Goal: Information Seeking & Learning: Learn about a topic

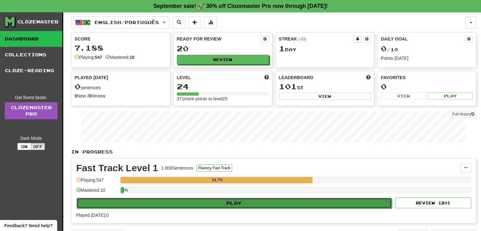
click at [223, 201] on button "Play" at bounding box center [233, 203] width 315 height 11
select select "**"
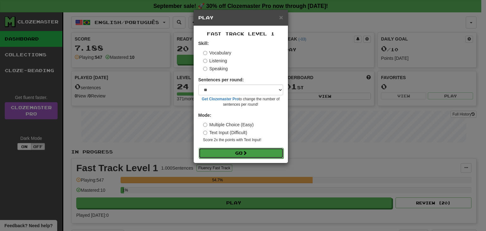
click at [250, 151] on button "Go" at bounding box center [241, 153] width 85 height 11
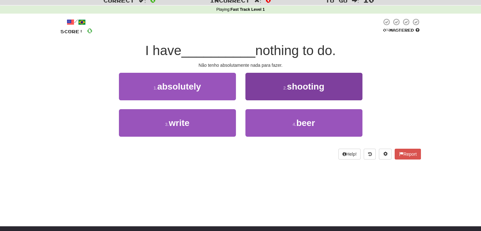
scroll to position [32, 0]
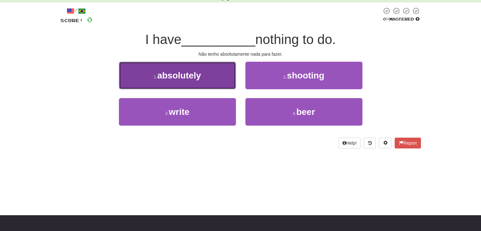
click at [180, 75] on span "absolutely" at bounding box center [179, 75] width 44 height 10
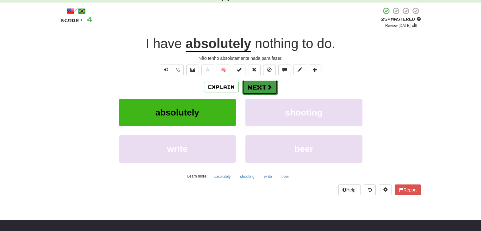
click at [266, 87] on span at bounding box center [269, 87] width 6 height 6
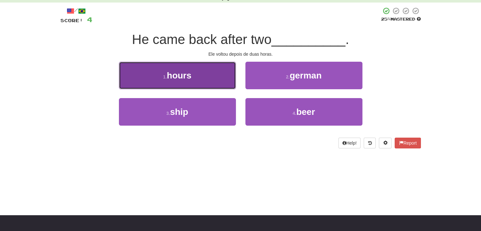
click at [192, 75] on button "1 . hours" at bounding box center [177, 75] width 117 height 27
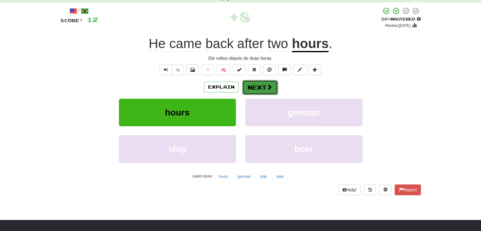
click at [268, 87] on span at bounding box center [269, 87] width 6 height 6
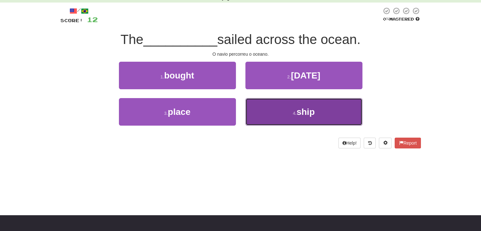
click at [301, 112] on span "ship" at bounding box center [305, 112] width 18 height 10
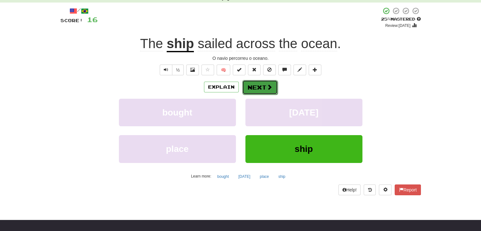
click at [257, 87] on button "Next" at bounding box center [259, 87] width 35 height 15
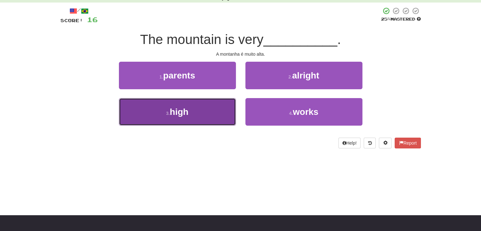
click at [191, 112] on button "3 . high" at bounding box center [177, 111] width 117 height 27
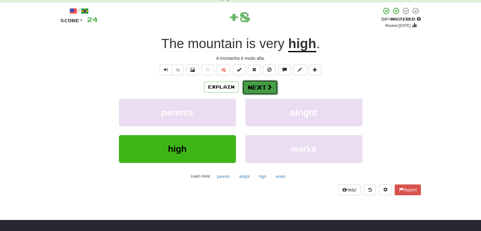
click at [256, 88] on button "Next" at bounding box center [259, 87] width 35 height 15
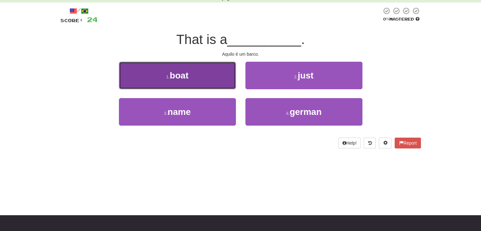
click at [184, 75] on span "boat" at bounding box center [179, 75] width 19 height 10
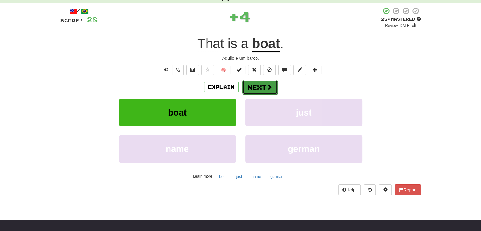
click at [260, 85] on button "Next" at bounding box center [259, 87] width 35 height 15
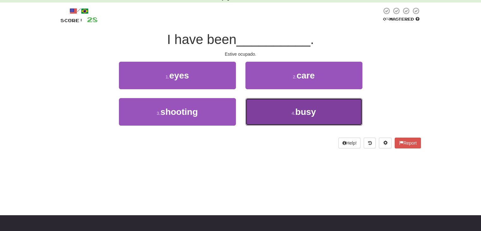
click at [306, 118] on button "4 . busy" at bounding box center [303, 111] width 117 height 27
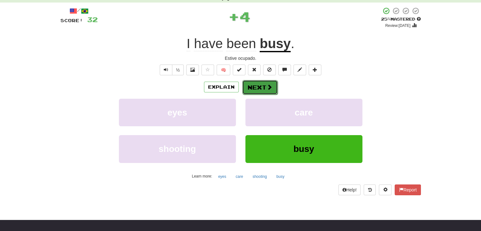
click at [259, 89] on button "Next" at bounding box center [259, 87] width 35 height 15
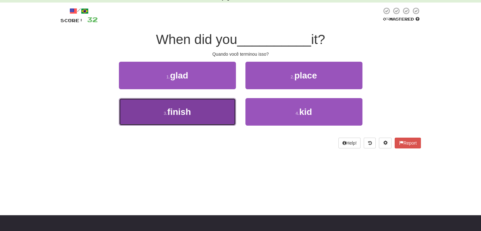
click at [171, 108] on span "finish" at bounding box center [179, 112] width 24 height 10
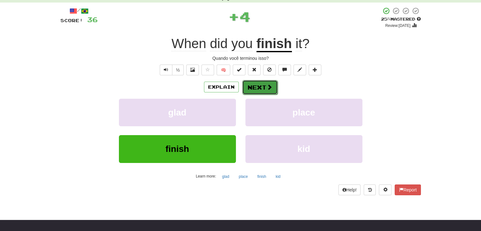
click at [260, 85] on button "Next" at bounding box center [259, 87] width 35 height 15
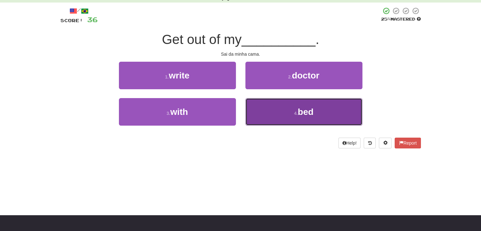
click at [295, 112] on small "4 ." at bounding box center [296, 113] width 4 height 5
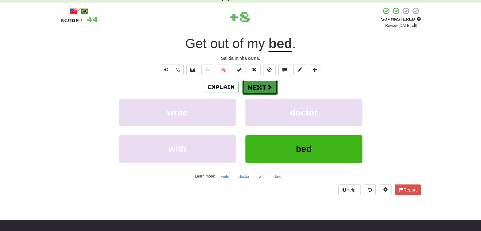
click at [262, 90] on button "Next" at bounding box center [259, 87] width 35 height 15
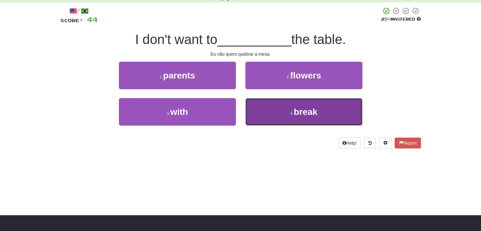
click at [300, 111] on span "break" at bounding box center [306, 112] width 24 height 10
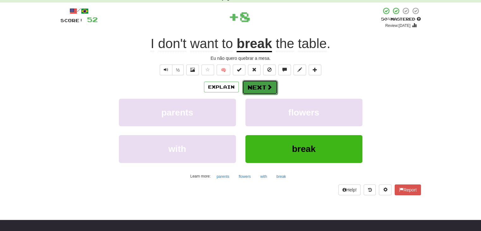
click at [260, 87] on button "Next" at bounding box center [259, 87] width 35 height 15
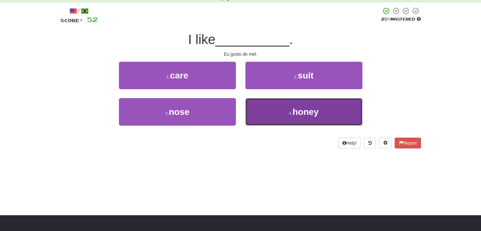
click at [315, 114] on span "honey" at bounding box center [305, 112] width 26 height 10
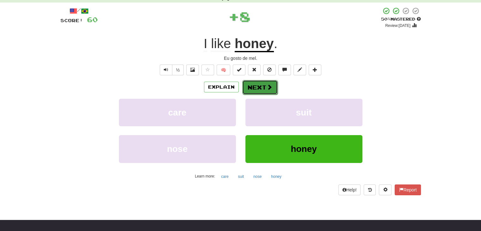
click at [263, 88] on button "Next" at bounding box center [259, 87] width 35 height 15
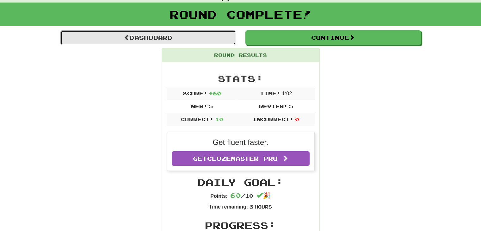
click at [168, 35] on link "Dashboard" at bounding box center [147, 37] width 175 height 15
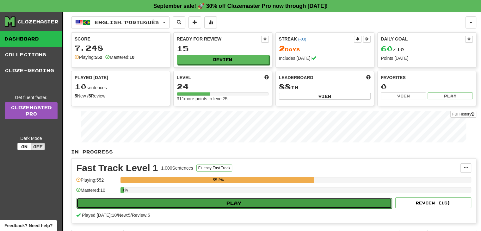
click at [243, 202] on button "Play" at bounding box center [233, 203] width 315 height 11
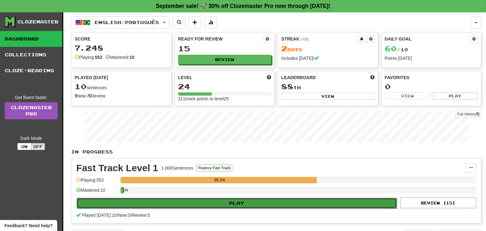
select select "**"
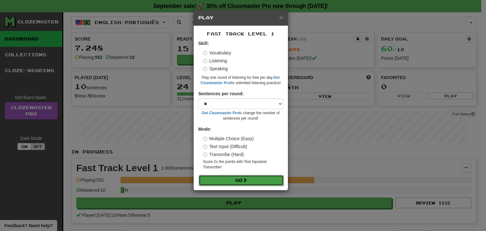
click at [243, 180] on button "Go" at bounding box center [241, 180] width 85 height 11
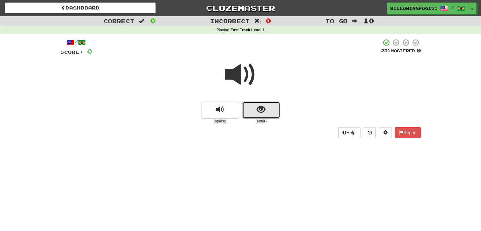
click at [260, 113] on span "show sentence" at bounding box center [261, 109] width 9 height 9
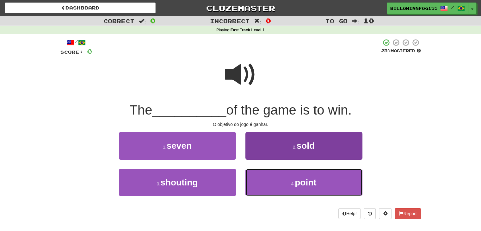
drag, startPoint x: 298, startPoint y: 182, endPoint x: 281, endPoint y: 179, distance: 17.9
click at [298, 182] on span "point" at bounding box center [305, 182] width 21 height 10
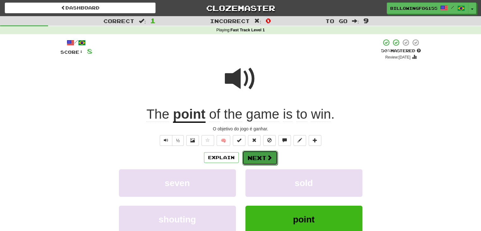
click at [260, 157] on button "Next" at bounding box center [259, 157] width 35 height 15
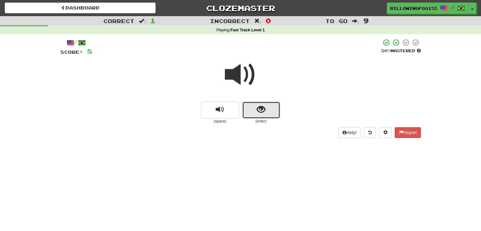
click at [255, 112] on button "show sentence" at bounding box center [261, 109] width 38 height 17
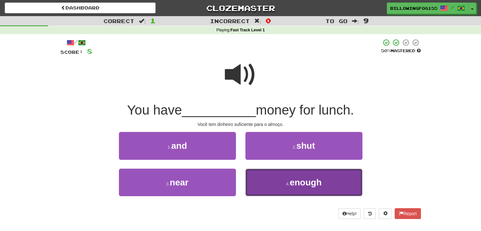
click at [295, 181] on span "enough" at bounding box center [306, 182] width 32 height 10
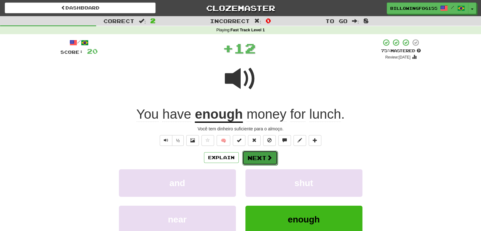
click at [258, 159] on button "Next" at bounding box center [259, 157] width 35 height 15
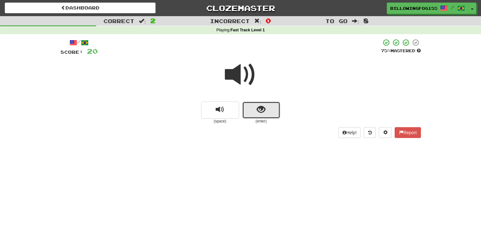
click at [252, 109] on button "show sentence" at bounding box center [261, 109] width 38 height 17
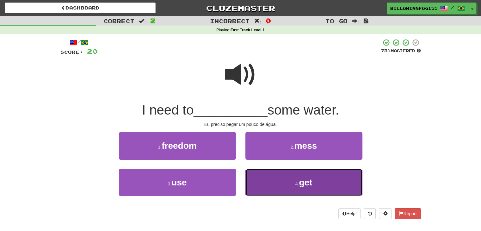
click at [319, 180] on button "4 . get" at bounding box center [303, 181] width 117 height 27
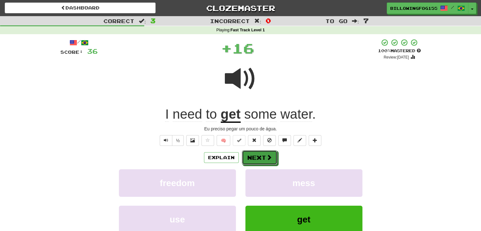
drag, startPoint x: 261, startPoint y: 157, endPoint x: 250, endPoint y: 157, distance: 11.1
click at [261, 157] on button "Next" at bounding box center [259, 157] width 35 height 15
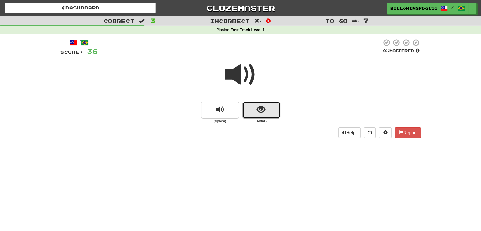
click at [260, 110] on span "show sentence" at bounding box center [261, 109] width 9 height 9
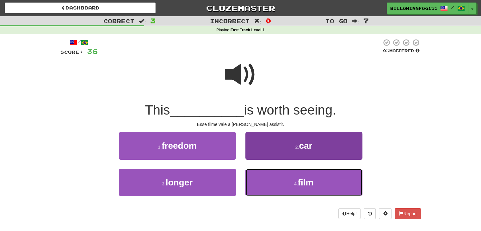
click at [307, 182] on span "film" at bounding box center [305, 182] width 16 height 10
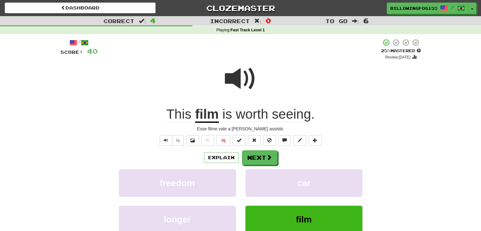
click at [239, 68] on span at bounding box center [241, 79] width 32 height 32
click at [264, 160] on button "Next" at bounding box center [259, 157] width 35 height 15
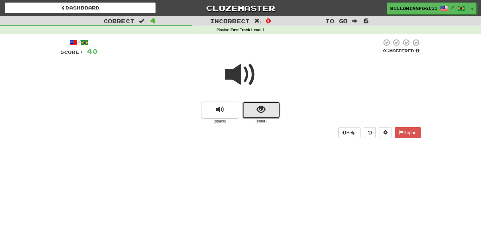
click at [262, 110] on span "show sentence" at bounding box center [261, 109] width 9 height 9
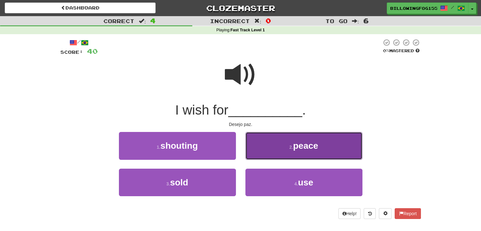
click at [308, 144] on span "peace" at bounding box center [305, 146] width 25 height 10
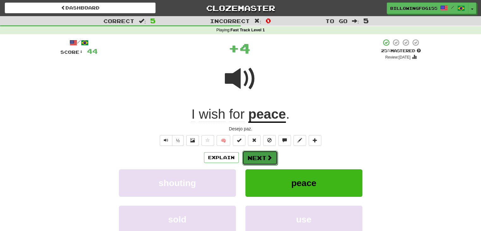
click at [260, 156] on button "Next" at bounding box center [259, 157] width 35 height 15
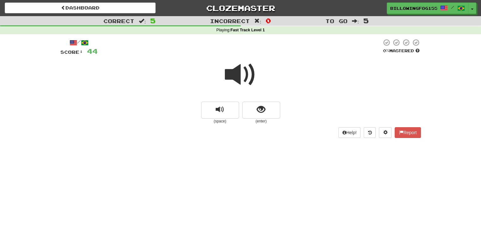
click at [239, 75] on span at bounding box center [241, 75] width 32 height 32
click at [241, 71] on span at bounding box center [241, 75] width 32 height 32
click at [271, 108] on button "show sentence" at bounding box center [261, 109] width 38 height 17
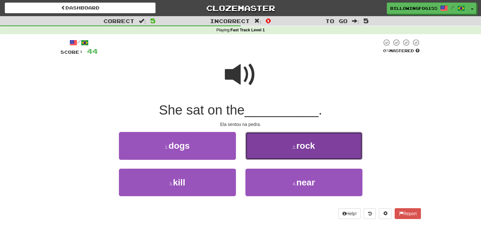
click at [308, 141] on span "rock" at bounding box center [305, 146] width 19 height 10
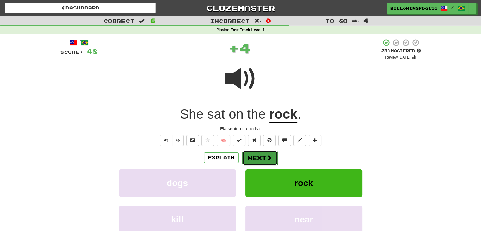
click at [257, 158] on button "Next" at bounding box center [259, 157] width 35 height 15
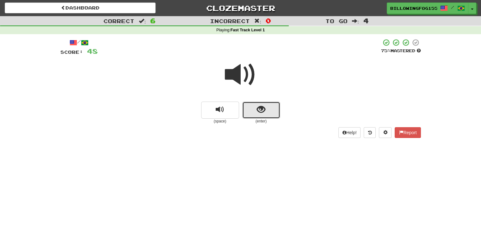
click at [263, 108] on span "show sentence" at bounding box center [261, 109] width 9 height 9
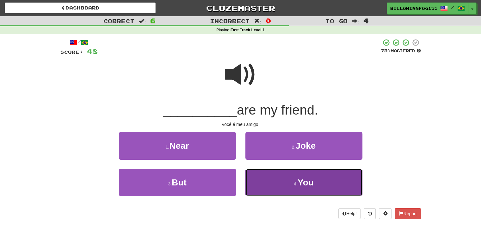
click at [329, 183] on button "4 . You" at bounding box center [303, 181] width 117 height 27
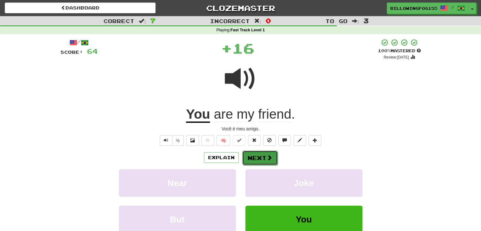
click at [259, 155] on button "Next" at bounding box center [259, 157] width 35 height 15
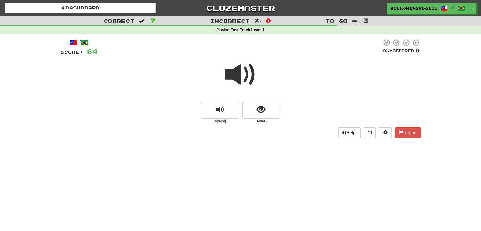
click at [247, 75] on span at bounding box center [241, 75] width 32 height 32
click at [237, 76] on span at bounding box center [241, 75] width 32 height 32
click at [260, 110] on span "show sentence" at bounding box center [261, 109] width 9 height 9
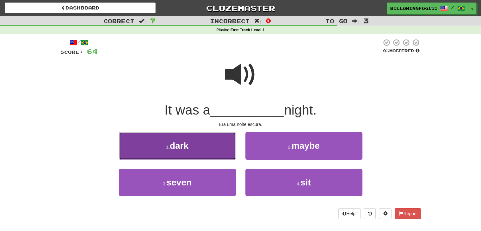
click at [193, 149] on button "1 . dark" at bounding box center [177, 145] width 117 height 27
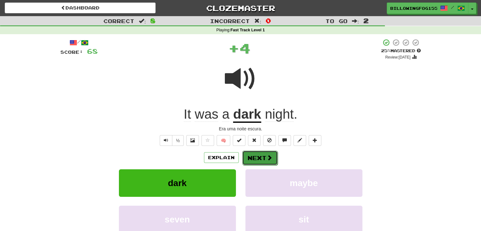
click at [271, 160] on span at bounding box center [269, 158] width 6 height 6
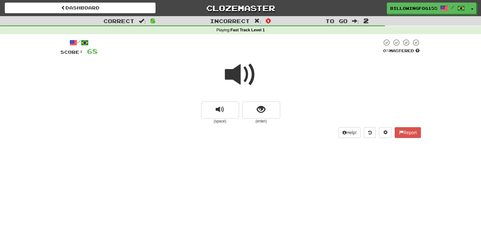
click at [245, 77] on span at bounding box center [241, 75] width 32 height 32
click at [236, 76] on span at bounding box center [241, 75] width 32 height 32
click at [266, 105] on button "show sentence" at bounding box center [261, 109] width 38 height 17
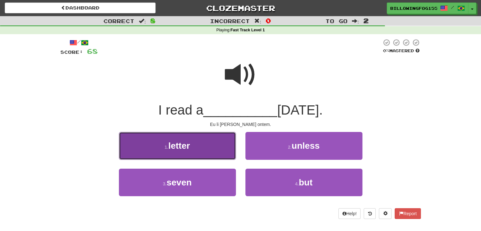
click at [172, 144] on span "letter" at bounding box center [178, 146] width 21 height 10
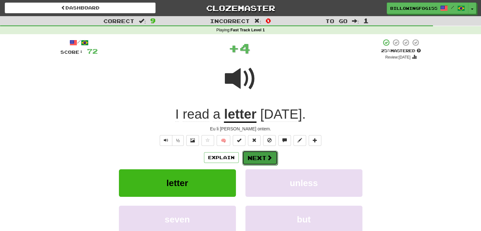
click at [266, 155] on span at bounding box center [269, 158] width 6 height 6
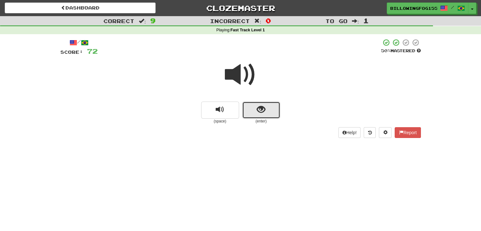
click at [256, 107] on button "show sentence" at bounding box center [261, 109] width 38 height 17
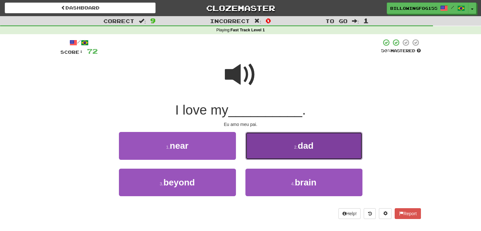
click at [330, 150] on button "2 . dad" at bounding box center [303, 145] width 117 height 27
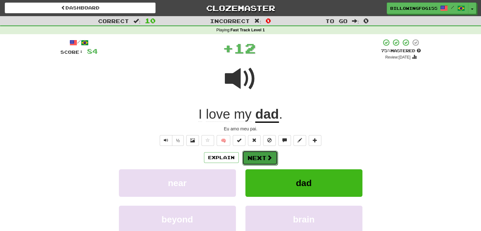
click at [260, 154] on button "Next" at bounding box center [259, 157] width 35 height 15
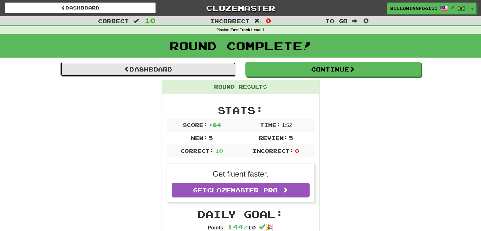
click at [161, 72] on link "Dashboard" at bounding box center [147, 69] width 175 height 15
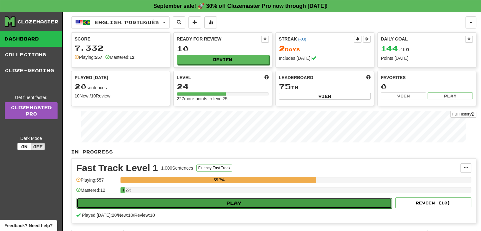
click at [257, 201] on button "Play" at bounding box center [233, 203] width 315 height 11
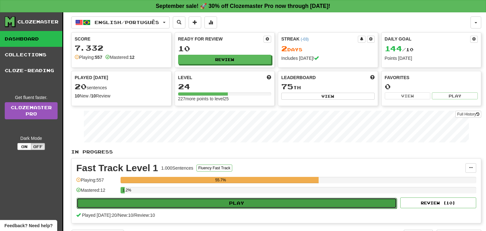
select select "**"
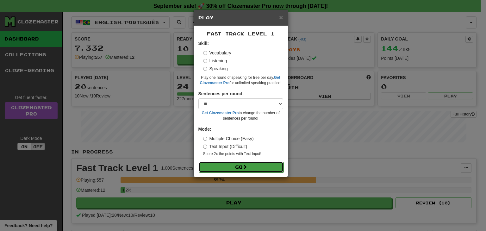
click at [240, 168] on button "Go" at bounding box center [241, 167] width 85 height 11
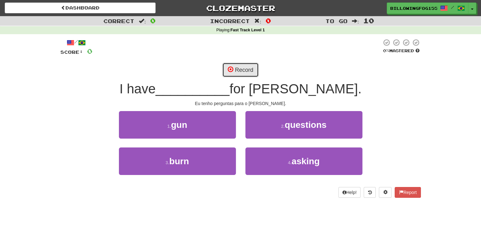
click at [234, 69] on button "Record" at bounding box center [240, 70] width 36 height 15
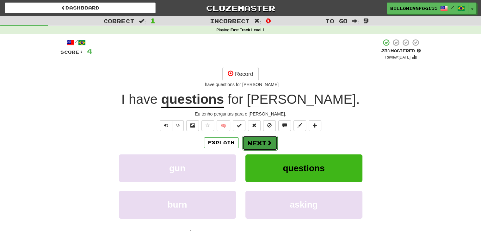
click at [259, 140] on button "Next" at bounding box center [259, 143] width 35 height 15
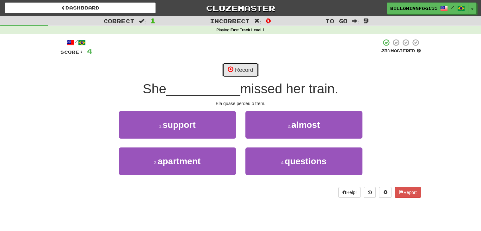
click at [246, 69] on button "Record" at bounding box center [240, 70] width 36 height 15
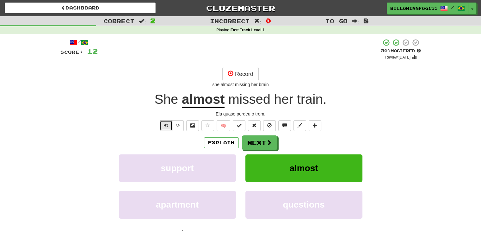
click at [163, 125] on button "Text-to-speech controls" at bounding box center [166, 125] width 13 height 11
click at [253, 145] on button "Next" at bounding box center [259, 143] width 35 height 15
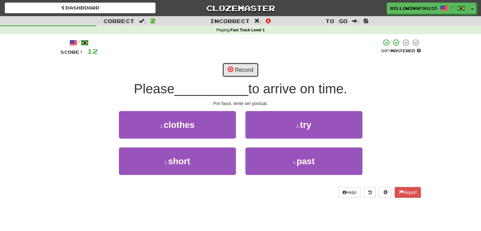
click at [238, 68] on button "Record" at bounding box center [240, 70] width 36 height 15
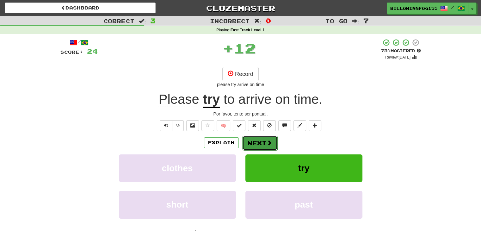
click at [260, 142] on button "Next" at bounding box center [259, 143] width 35 height 15
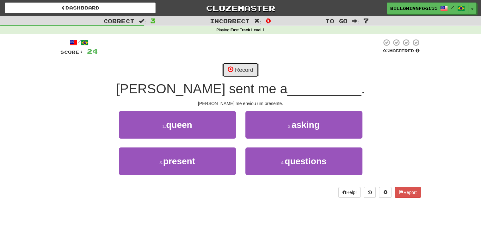
click at [241, 70] on button "Record" at bounding box center [240, 70] width 36 height 15
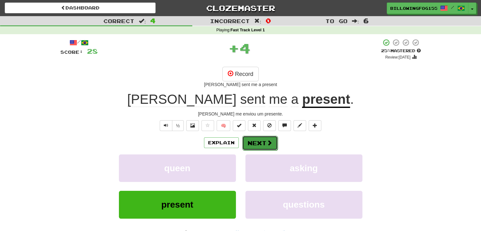
click at [263, 143] on button "Next" at bounding box center [259, 143] width 35 height 15
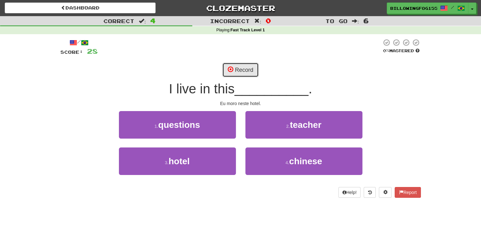
click at [238, 66] on button "Record" at bounding box center [240, 70] width 36 height 15
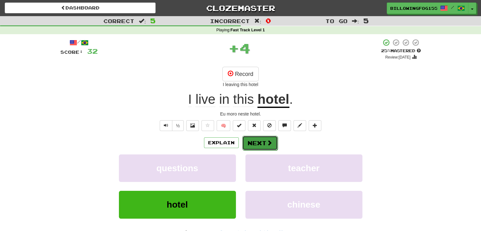
click at [254, 141] on button "Next" at bounding box center [259, 143] width 35 height 15
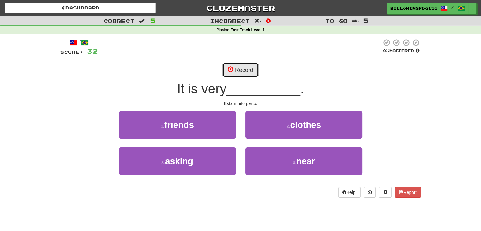
click at [241, 70] on button "Record" at bounding box center [240, 70] width 36 height 15
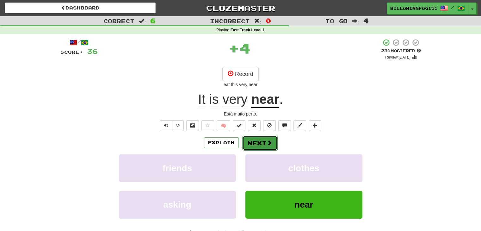
click at [260, 143] on button "Next" at bounding box center [259, 143] width 35 height 15
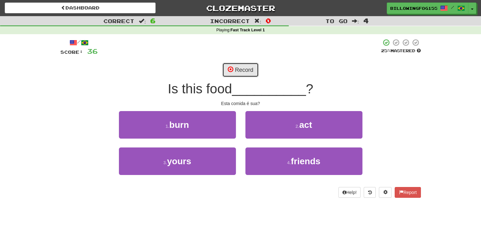
click at [241, 70] on button "Record" at bounding box center [240, 70] width 36 height 15
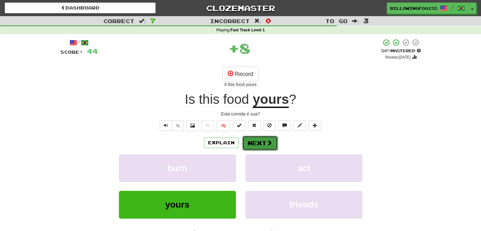
click at [255, 143] on button "Next" at bounding box center [259, 143] width 35 height 15
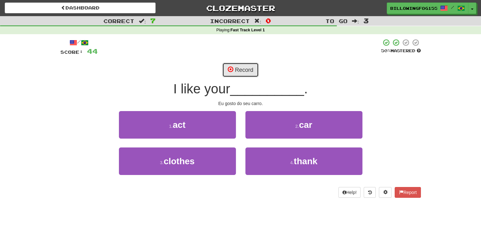
click at [243, 71] on button "Record" at bounding box center [240, 70] width 36 height 15
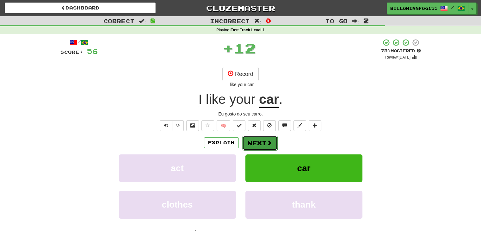
click at [257, 143] on button "Next" at bounding box center [259, 143] width 35 height 15
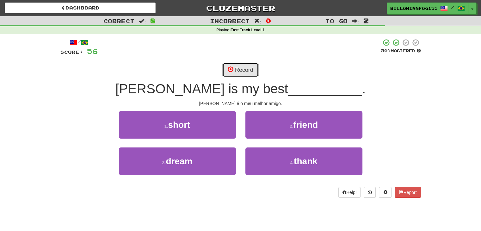
click at [240, 69] on button "Record" at bounding box center [240, 70] width 36 height 15
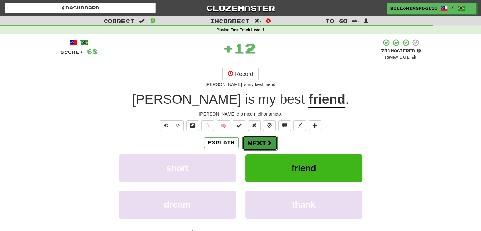
click at [260, 144] on button "Next" at bounding box center [259, 143] width 35 height 15
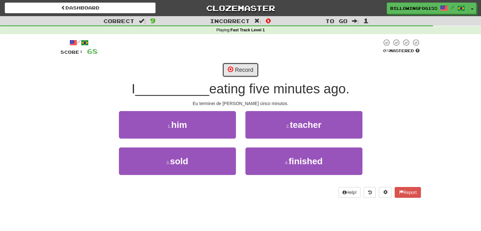
click at [246, 67] on button "Record" at bounding box center [240, 70] width 36 height 15
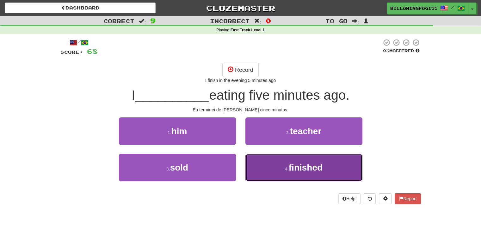
click at [311, 169] on span "finished" at bounding box center [306, 167] width 34 height 10
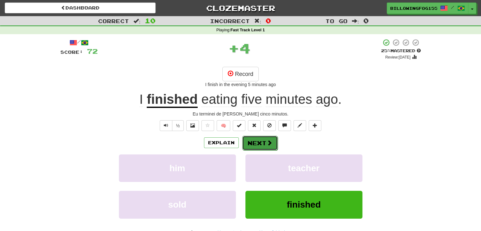
click at [259, 141] on button "Next" at bounding box center [259, 143] width 35 height 15
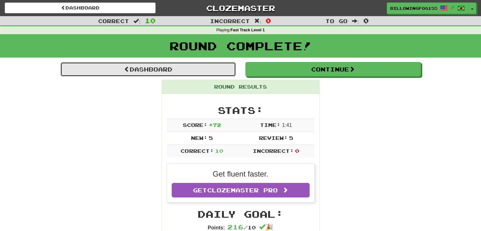
click at [151, 69] on link "Dashboard" at bounding box center [147, 69] width 175 height 15
